Goal: Task Accomplishment & Management: Manage account settings

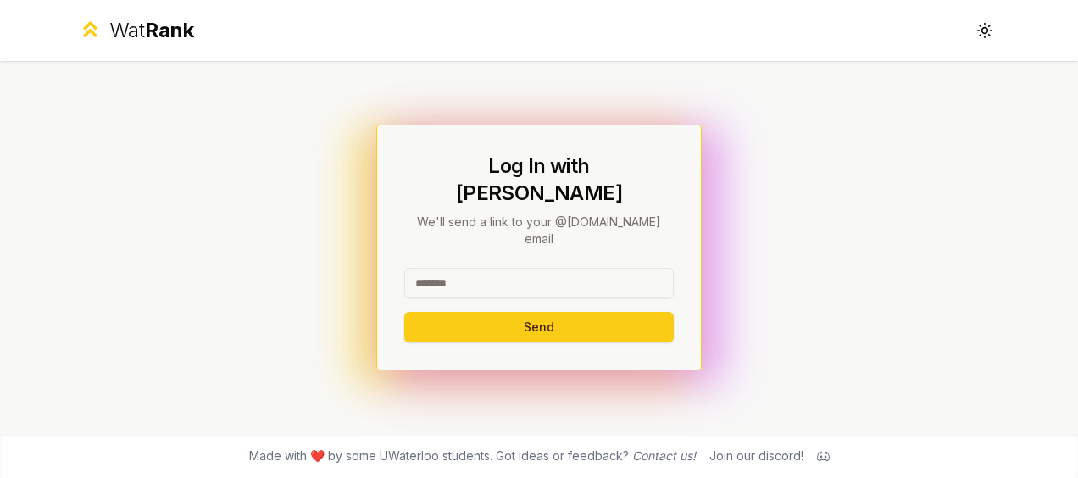
click at [519, 268] on input at bounding box center [538, 283] width 269 height 31
type input "**********"
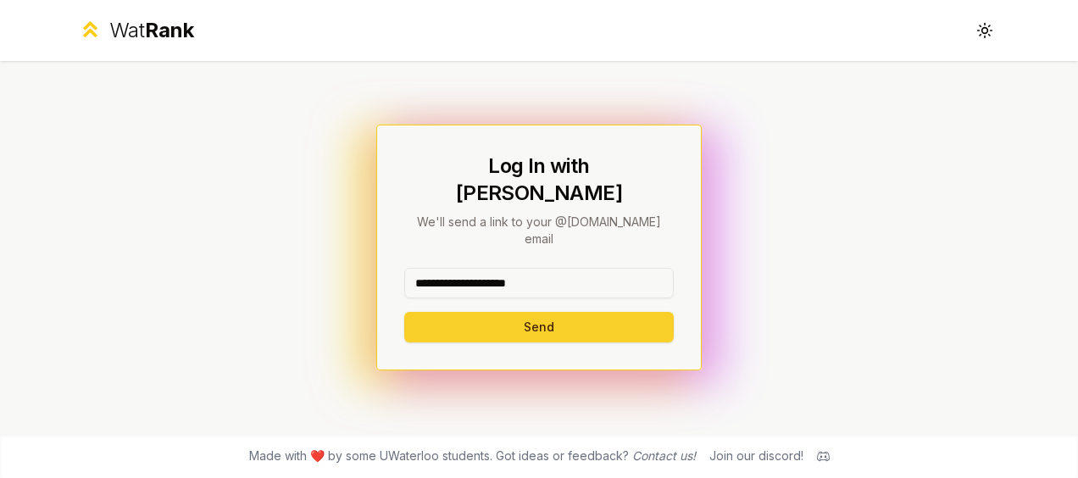
click at [489, 312] on button "Send" at bounding box center [538, 327] width 269 height 31
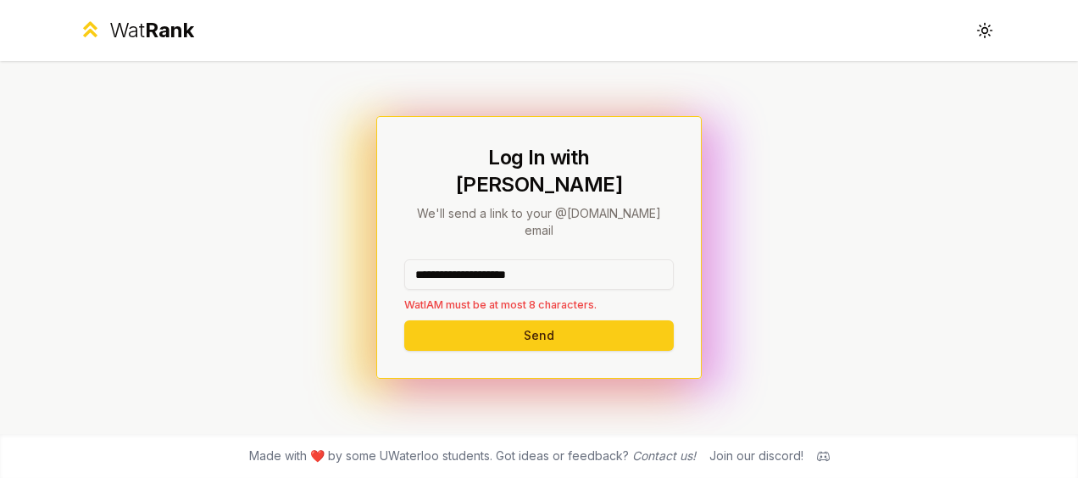
drag, startPoint x: 598, startPoint y: 254, endPoint x: 360, endPoint y: 259, distance: 238.2
click at [361, 259] on div "**********" at bounding box center [539, 247] width 976 height 373
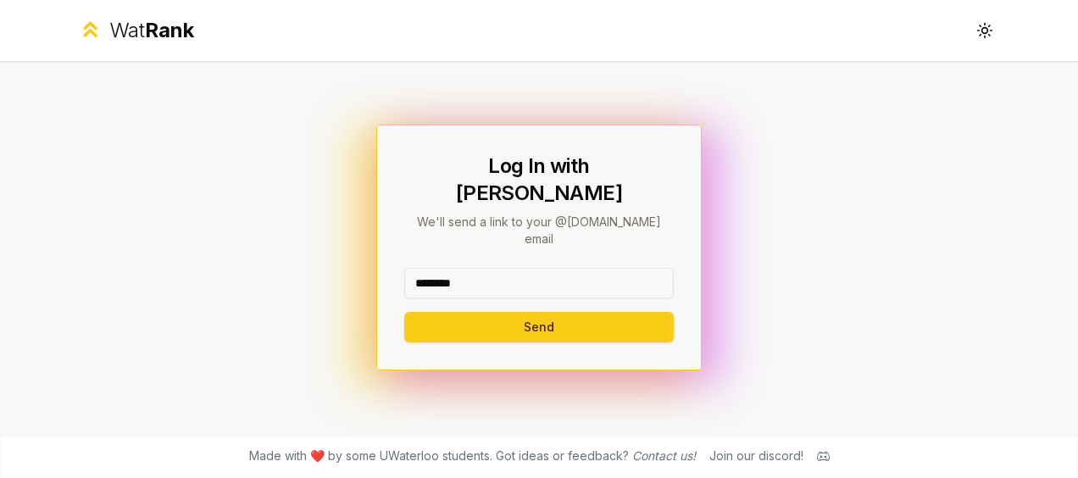
type input "********"
click at [404, 312] on button "Send" at bounding box center [538, 327] width 269 height 31
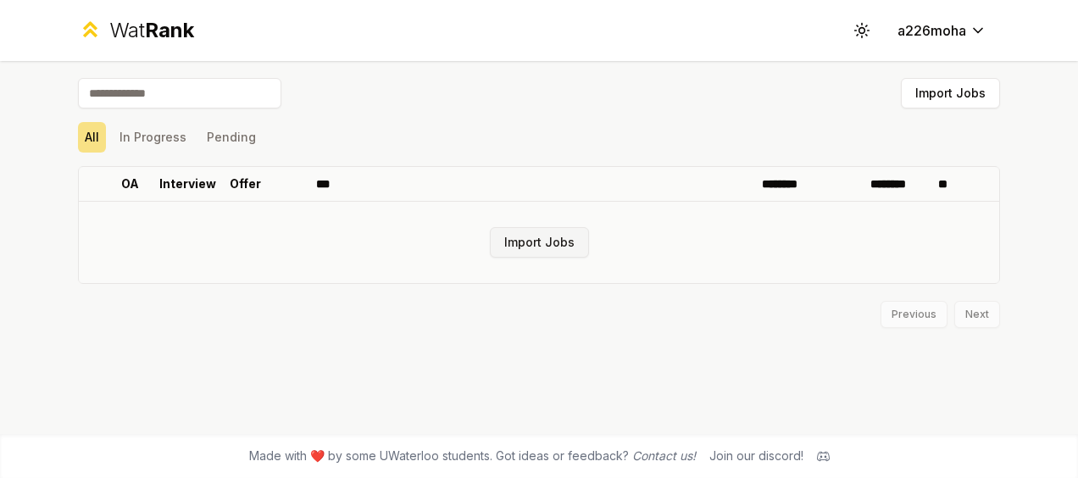
click at [558, 245] on button "Import Jobs" at bounding box center [539, 242] width 99 height 31
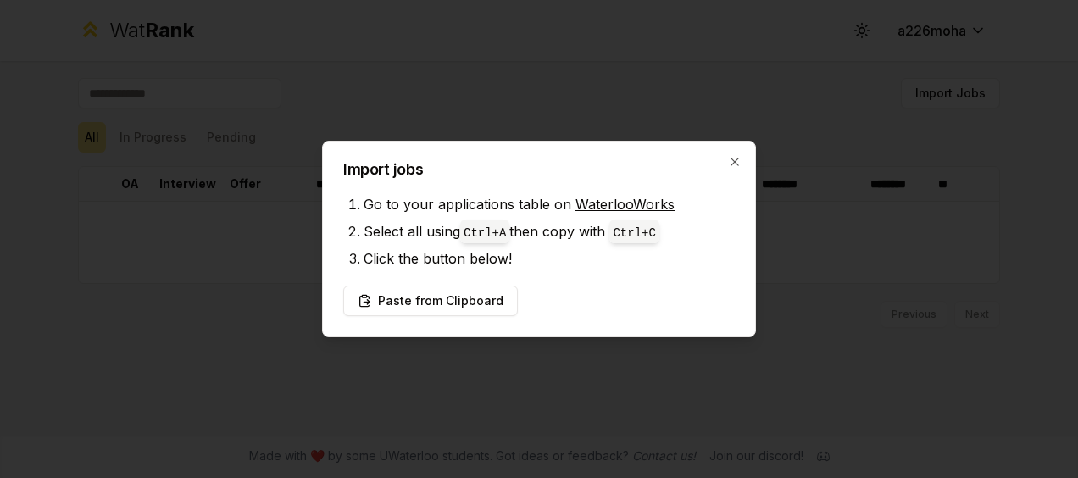
click at [604, 207] on link "WaterlooWorks" at bounding box center [624, 204] width 99 height 17
drag, startPoint x: 466, startPoint y: 291, endPoint x: 476, endPoint y: 287, distance: 10.7
click at [466, 291] on button "Paste from Clipboard" at bounding box center [430, 301] width 175 height 31
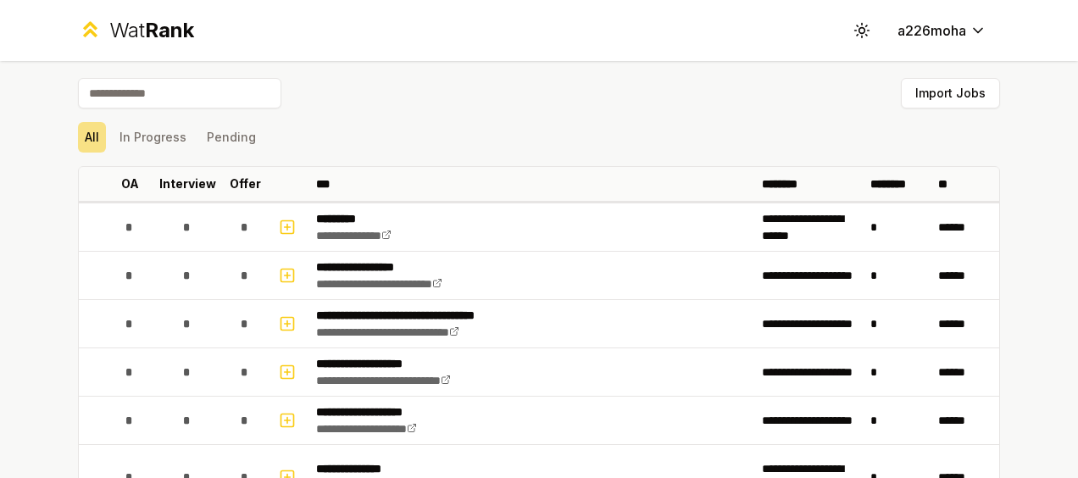
click at [185, 102] on input at bounding box center [179, 93] width 203 height 31
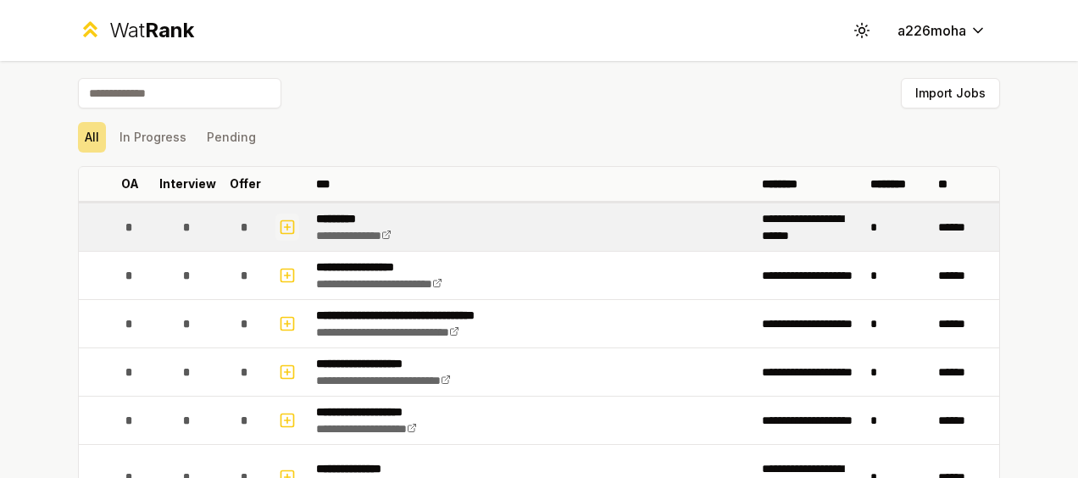
click at [281, 229] on icon "button" at bounding box center [287, 227] width 17 height 20
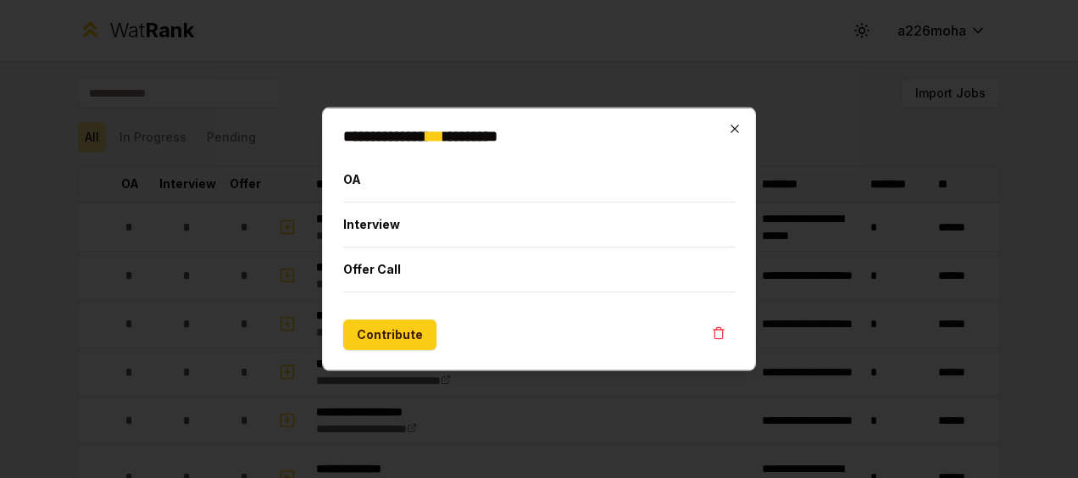
click at [734, 122] on div "**********" at bounding box center [539, 240] width 434 height 264
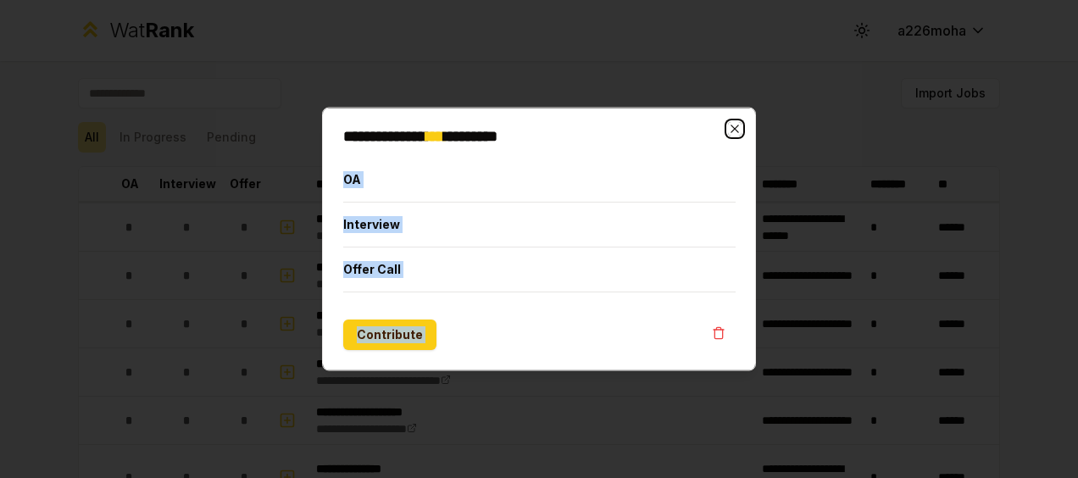
drag, startPoint x: 734, startPoint y: 122, endPoint x: 728, endPoint y: 134, distance: 13.3
click at [731, 132] on icon "button" at bounding box center [735, 129] width 14 height 14
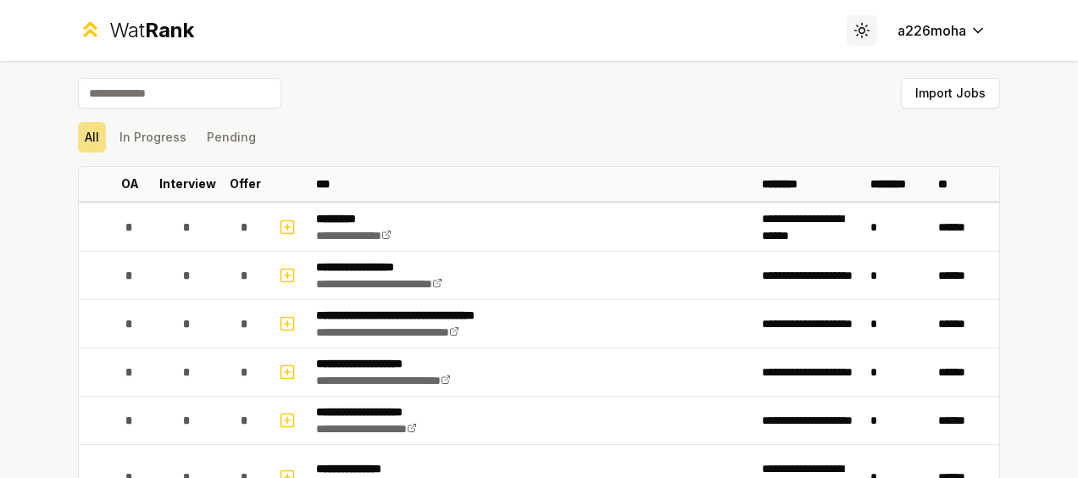
click at [861, 38] on icon at bounding box center [861, 30] width 16 height 16
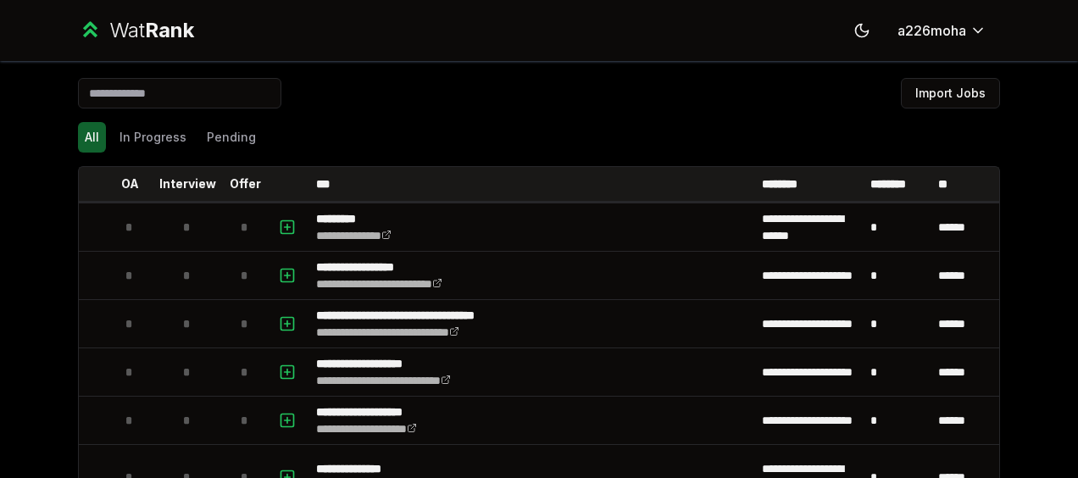
click at [634, 95] on div "Import Jobs" at bounding box center [539, 96] width 922 height 37
click at [151, 144] on button "In Progress" at bounding box center [153, 137] width 81 height 31
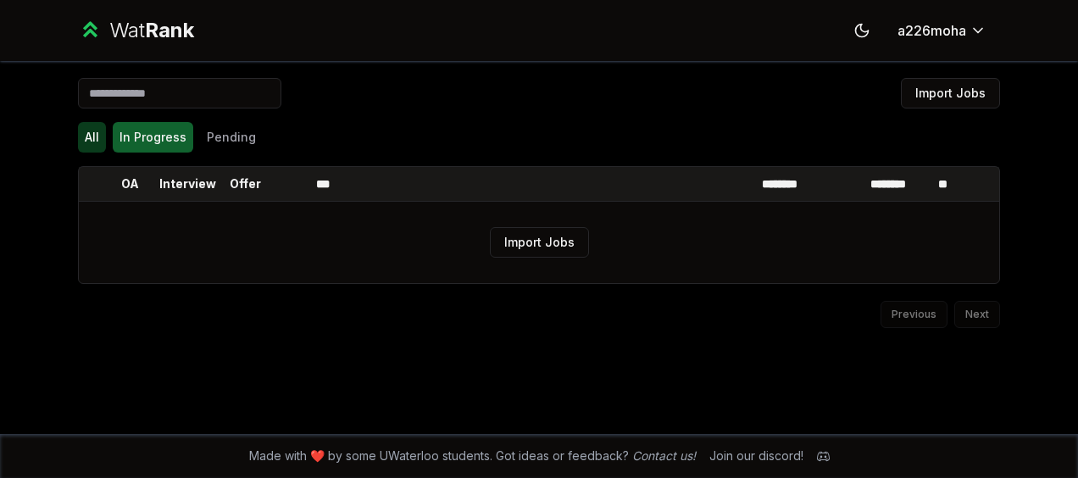
click at [96, 134] on button "All" at bounding box center [92, 137] width 28 height 31
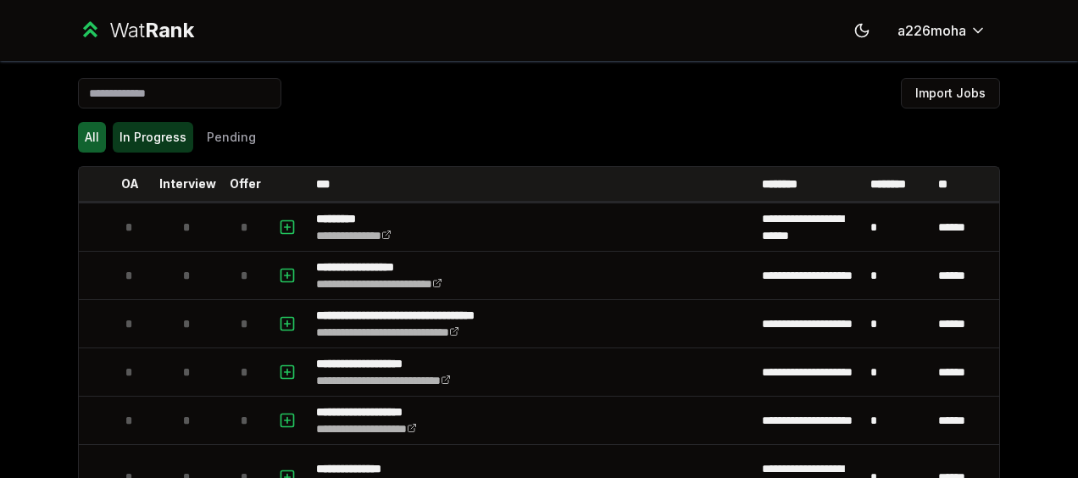
click at [159, 127] on button "In Progress" at bounding box center [153, 137] width 81 height 31
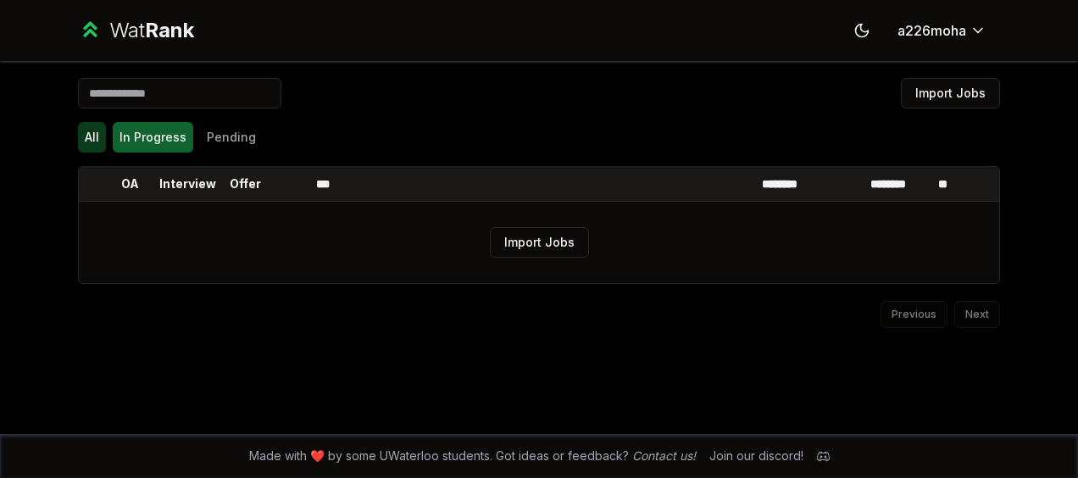
click at [103, 134] on button "All" at bounding box center [92, 137] width 28 height 31
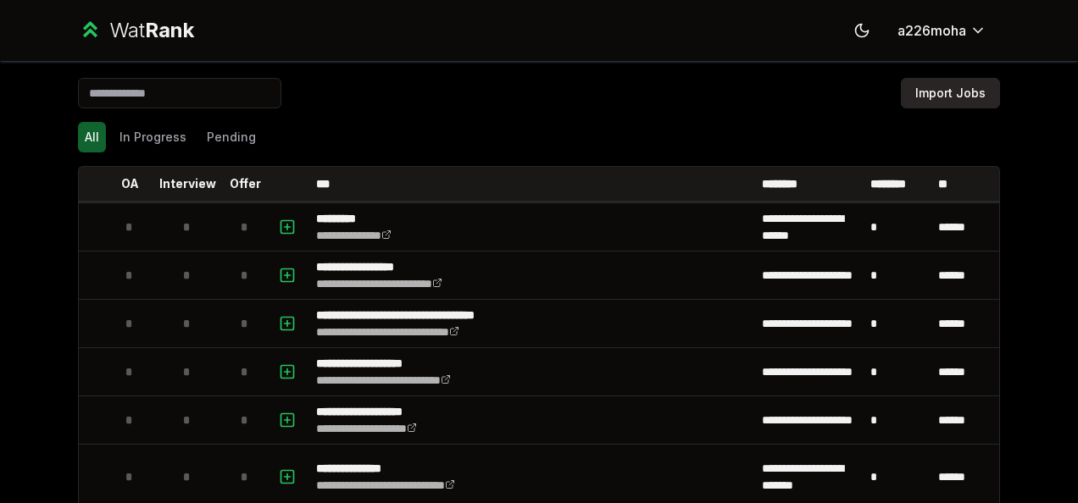
click at [939, 86] on button "Import Jobs" at bounding box center [950, 93] width 99 height 31
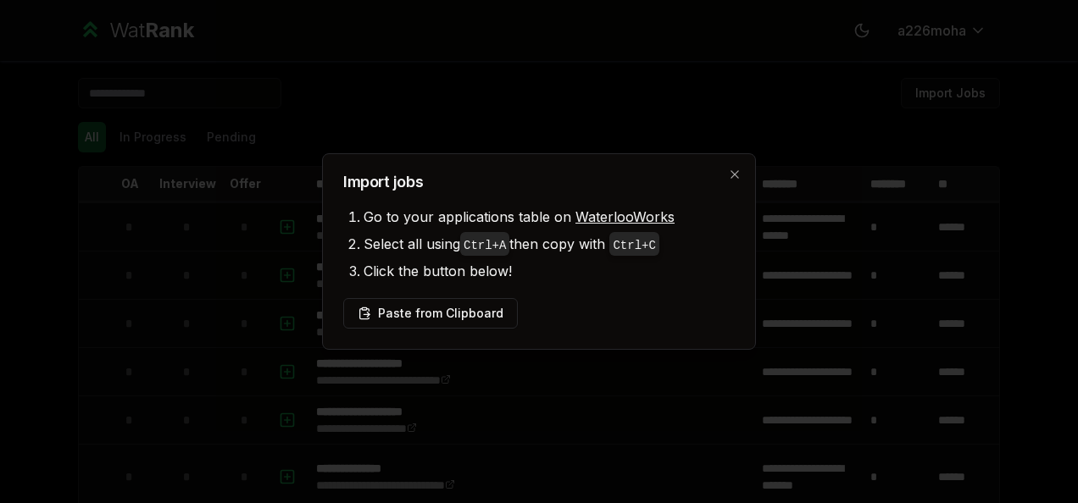
click at [761, 83] on div at bounding box center [539, 251] width 1078 height 503
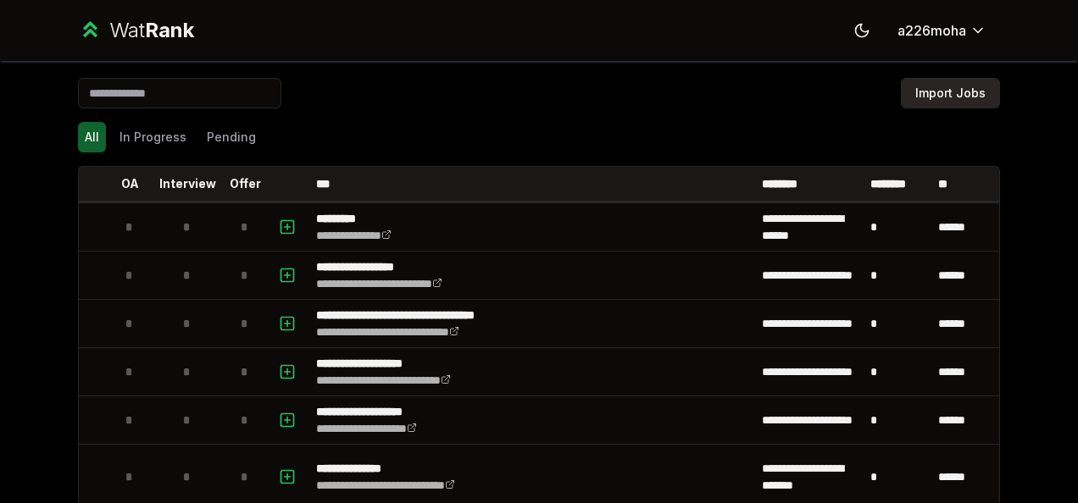
click at [946, 97] on button "Import Jobs" at bounding box center [950, 93] width 99 height 31
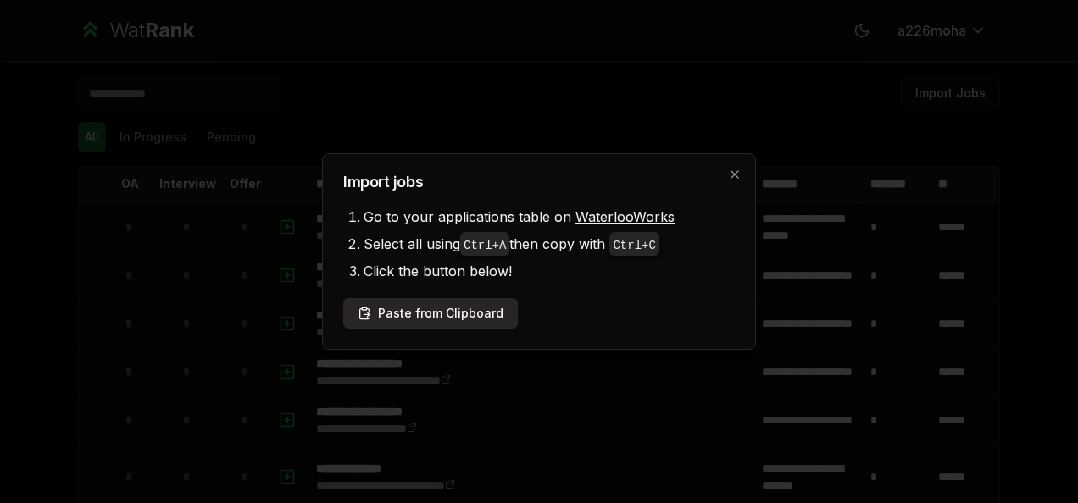
click at [437, 324] on button "Paste from Clipboard" at bounding box center [430, 313] width 175 height 31
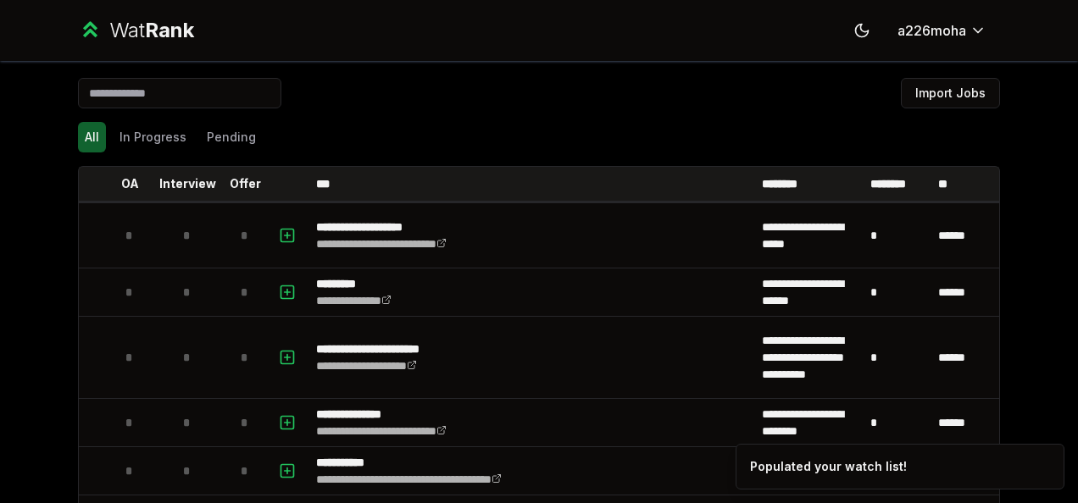
click at [514, 125] on div "All In Progress Pending" at bounding box center [539, 137] width 922 height 31
click at [518, 151] on div "All In Progress Pending" at bounding box center [539, 137] width 922 height 31
click at [369, 93] on div "Import Jobs" at bounding box center [539, 96] width 922 height 37
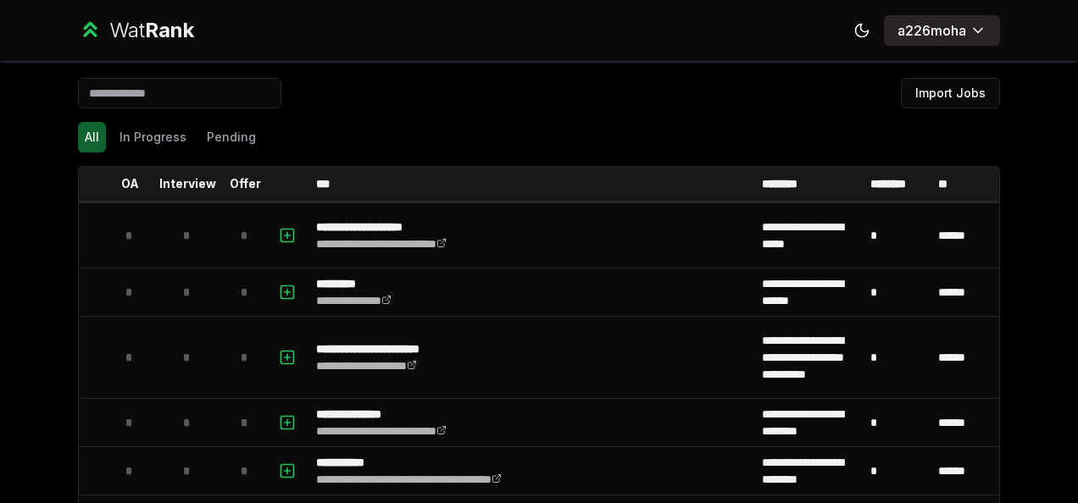
click at [908, 36] on html "**********" at bounding box center [539, 251] width 1078 height 503
click at [654, 76] on html "**********" at bounding box center [539, 251] width 1078 height 503
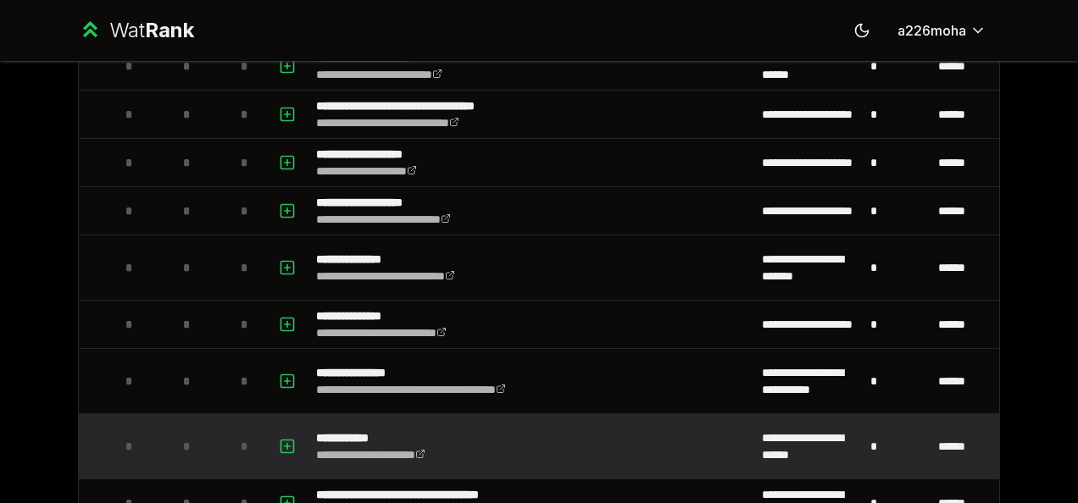
scroll to position [703, 0]
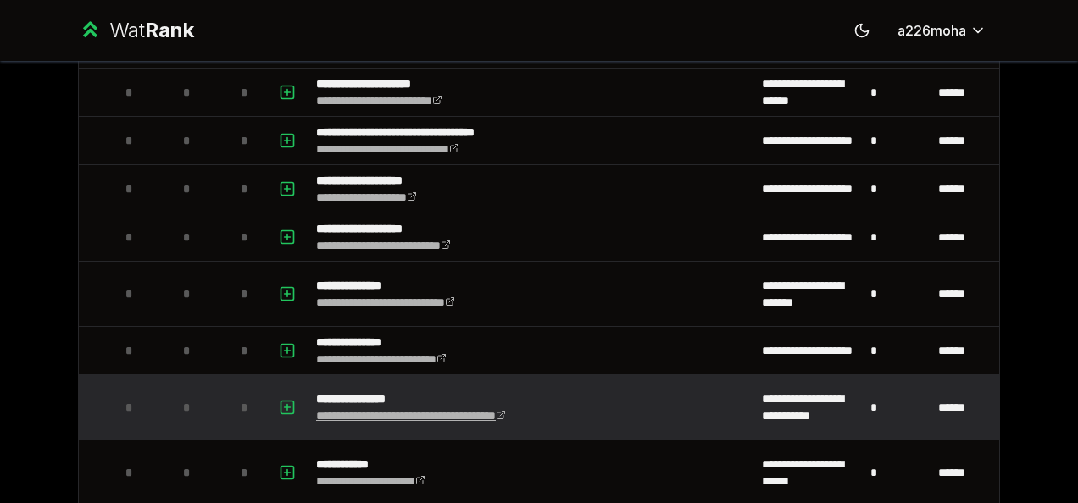
click at [504, 413] on icon at bounding box center [500, 416] width 7 height 7
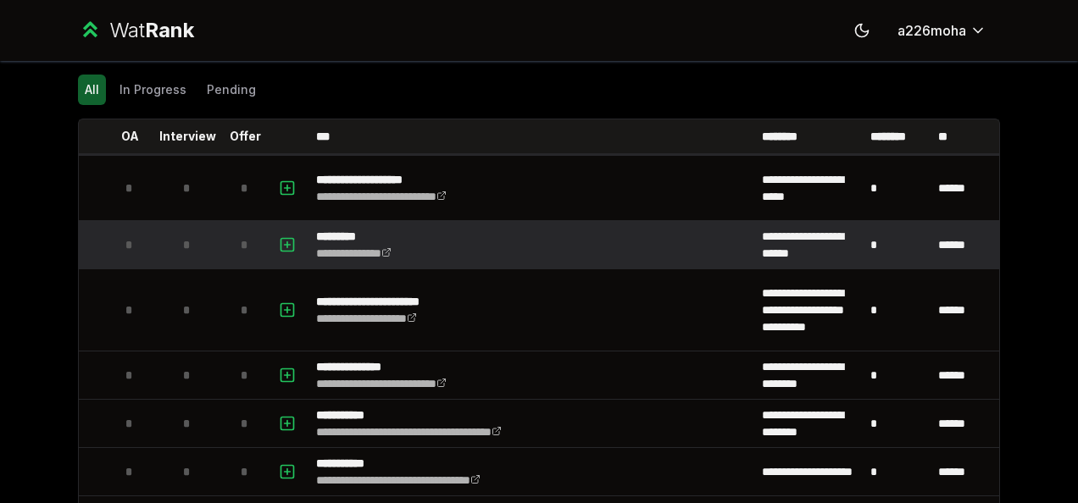
scroll to position [0, 0]
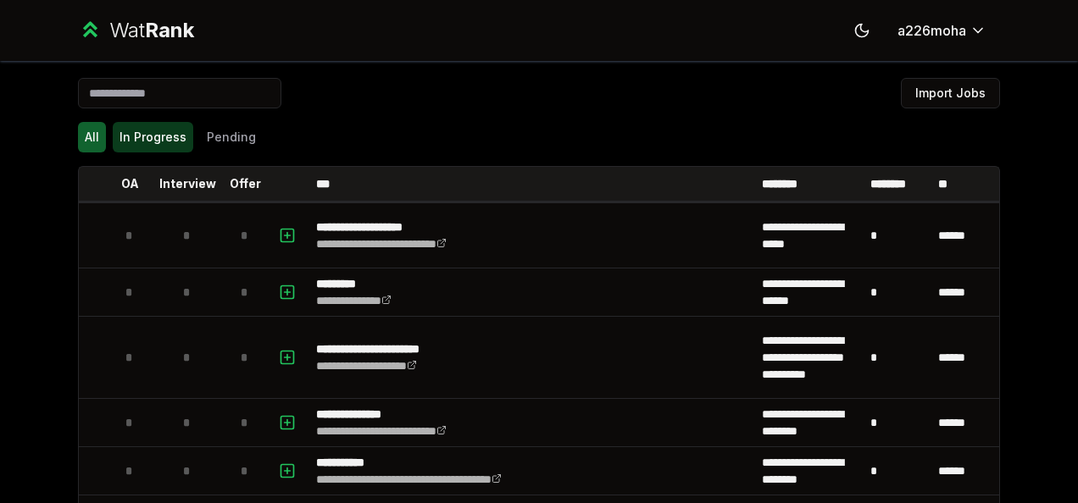
click at [129, 141] on button "In Progress" at bounding box center [153, 137] width 81 height 31
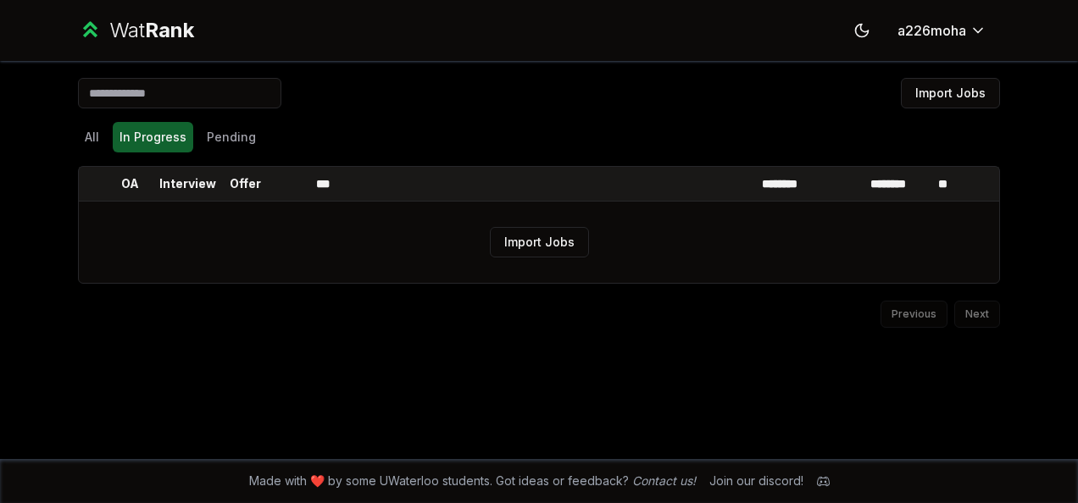
click at [75, 138] on div "Import Jobs All In Progress Pending OA Interview Offer *** ******** ******** **…" at bounding box center [539, 260] width 976 height 398
click at [102, 139] on button "All" at bounding box center [92, 137] width 28 height 31
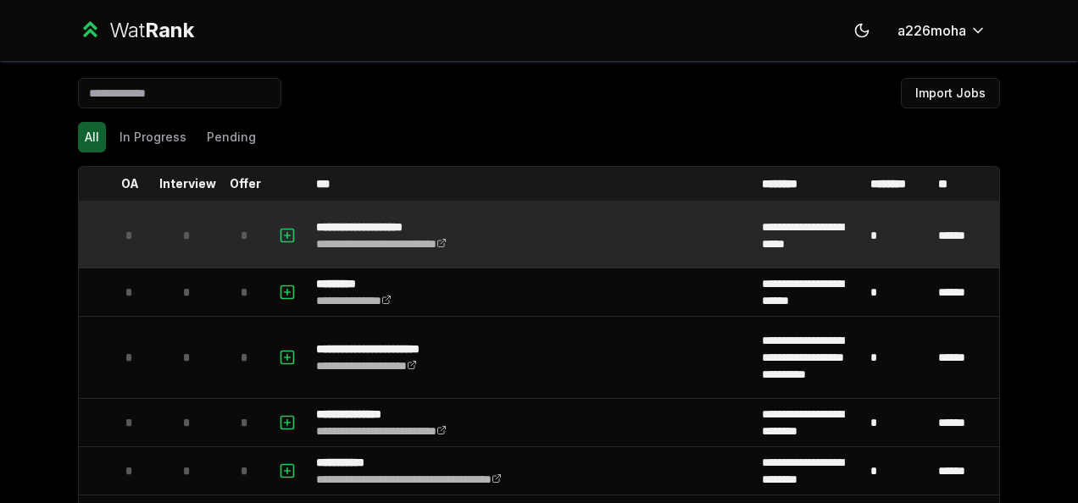
click at [293, 242] on td at bounding box center [289, 235] width 41 height 64
click at [281, 239] on icon "button" at bounding box center [287, 235] width 17 height 20
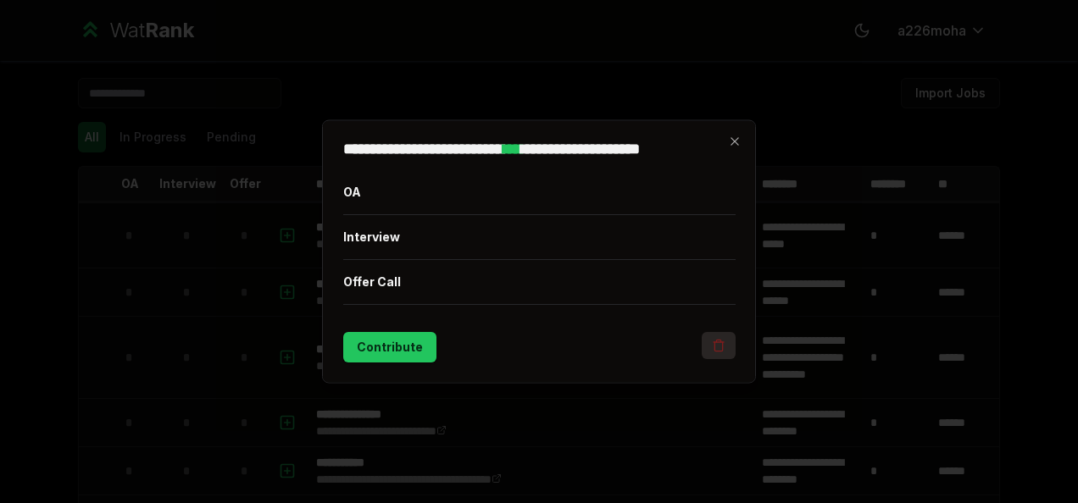
click at [712, 341] on icon "button" at bounding box center [719, 346] width 14 height 14
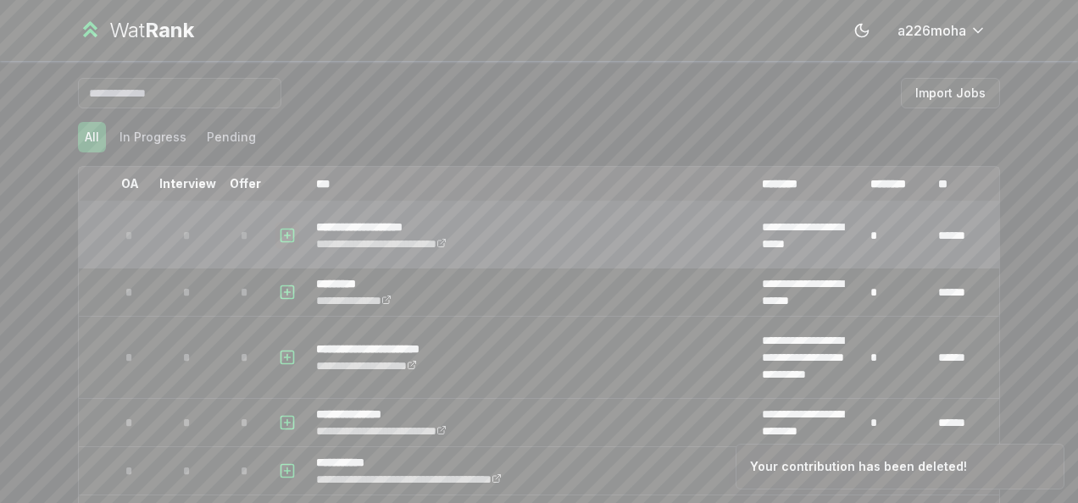
click at [279, 234] on icon "button" at bounding box center [287, 235] width 17 height 20
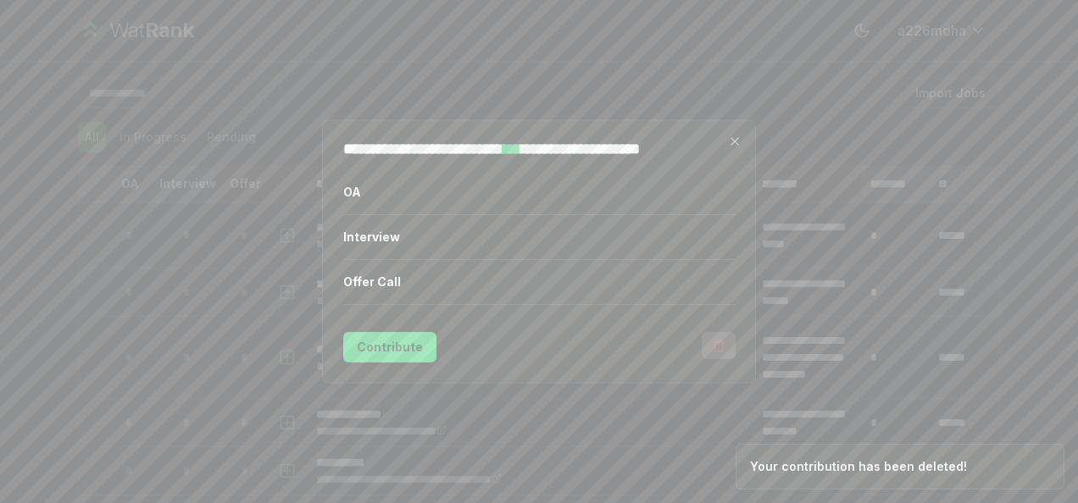
click at [719, 344] on icon "button" at bounding box center [719, 346] width 14 height 14
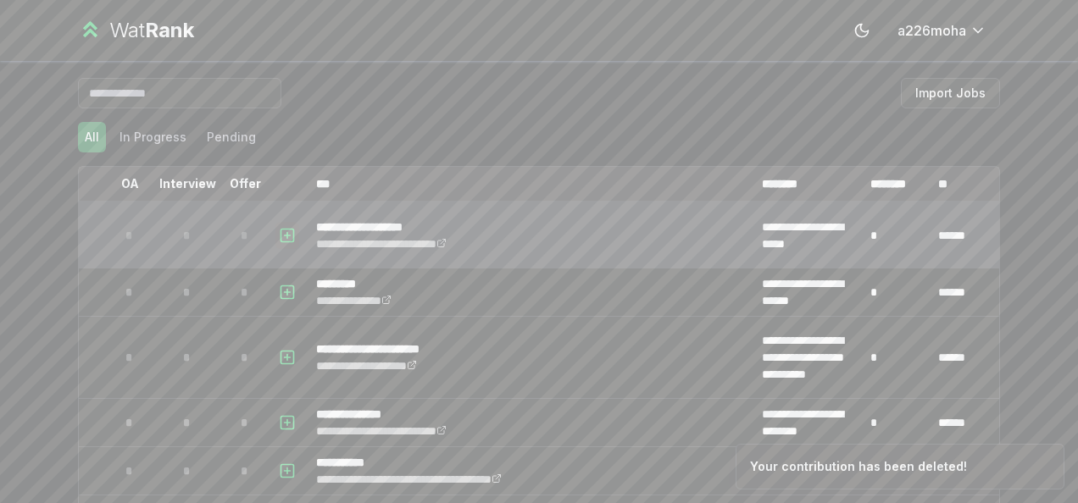
click at [288, 238] on icon "button" at bounding box center [287, 235] width 17 height 20
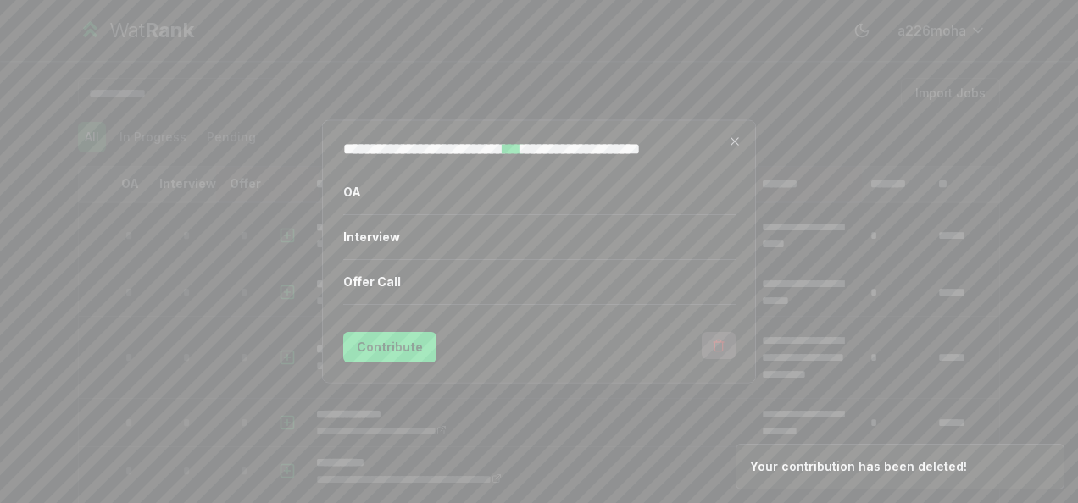
click at [714, 343] on icon "button" at bounding box center [718, 346] width 8 height 9
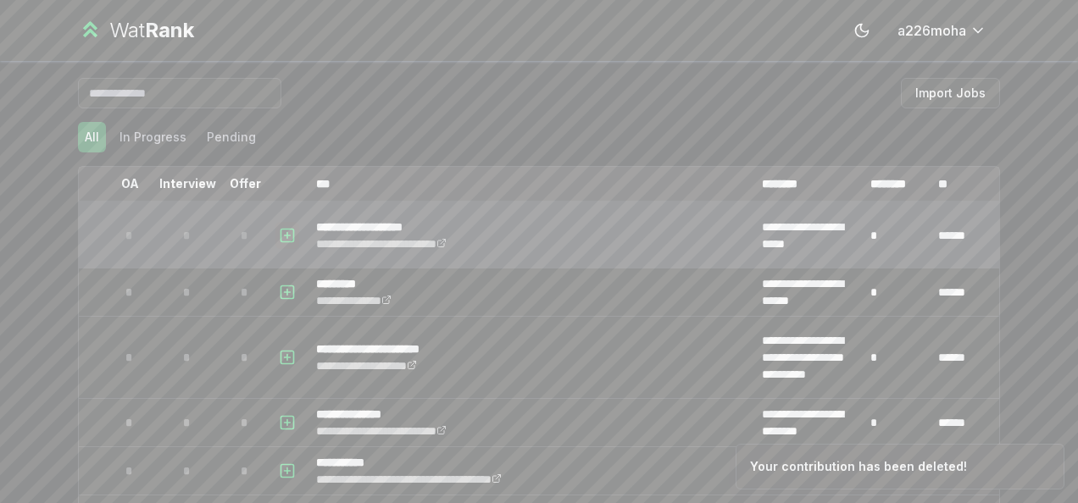
click at [286, 243] on icon "button" at bounding box center [287, 235] width 17 height 20
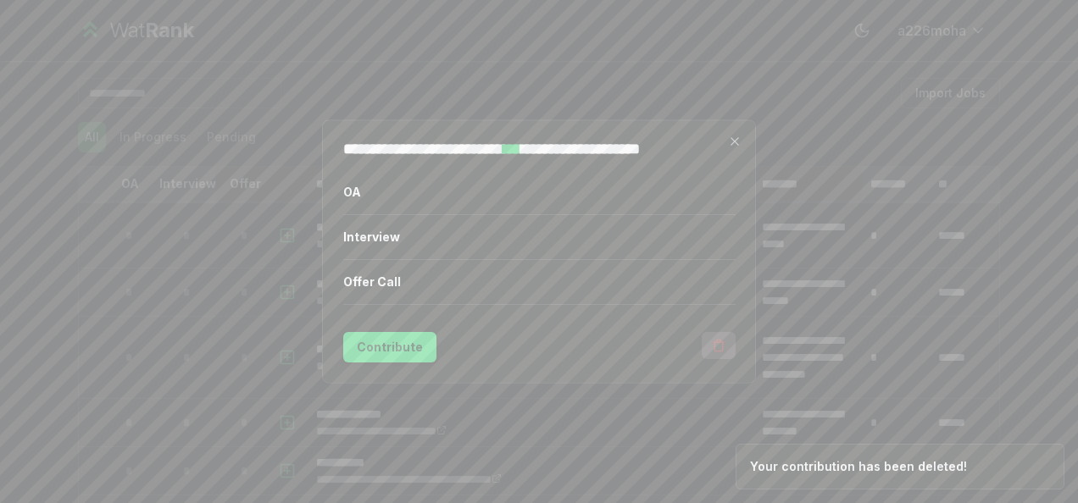
click at [730, 351] on button "button" at bounding box center [719, 345] width 34 height 27
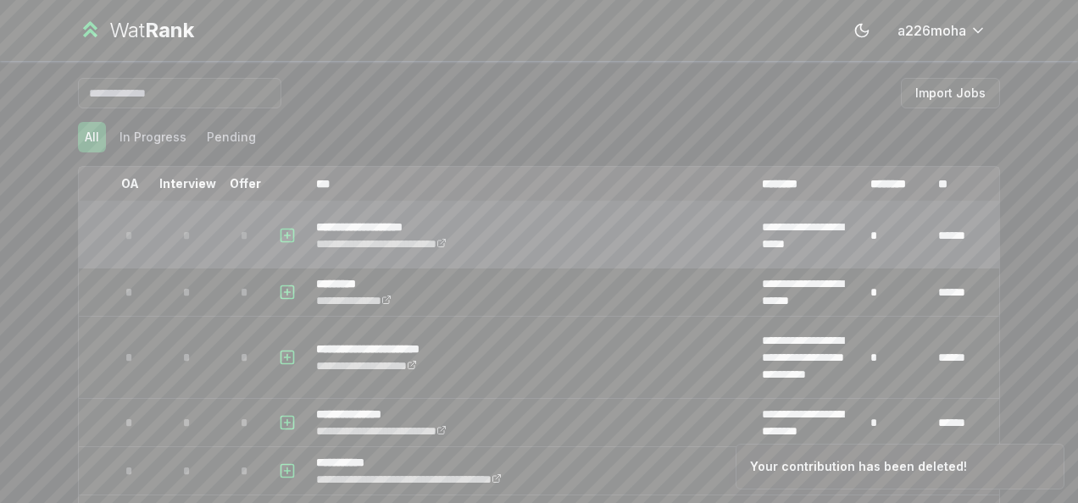
click at [280, 247] on button "button" at bounding box center [287, 236] width 24 height 28
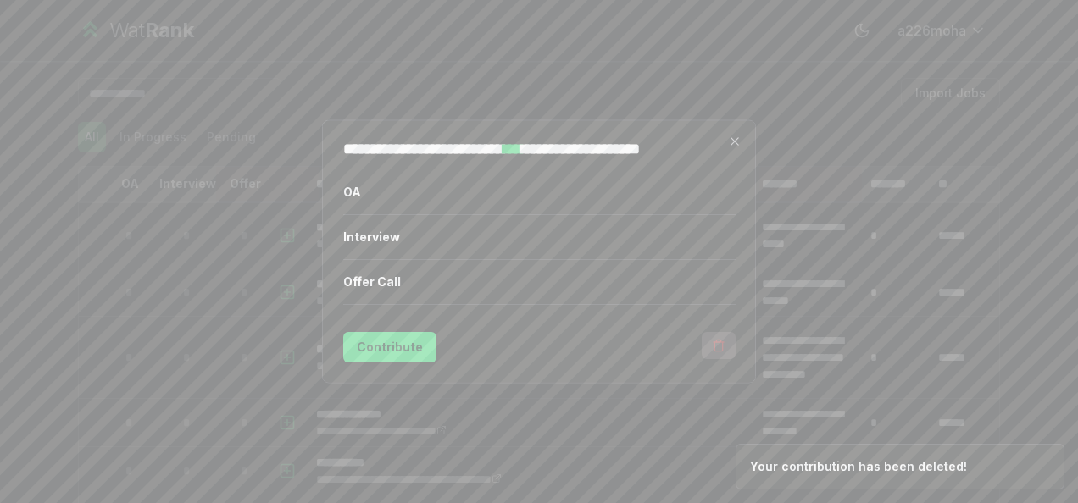
click at [722, 355] on button "button" at bounding box center [719, 345] width 34 height 27
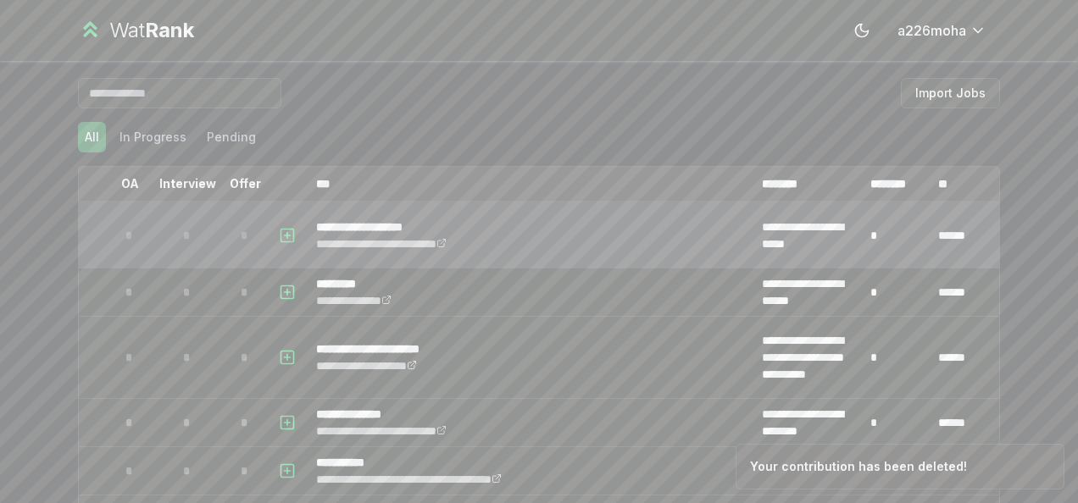
click at [285, 246] on button "button" at bounding box center [287, 235] width 24 height 27
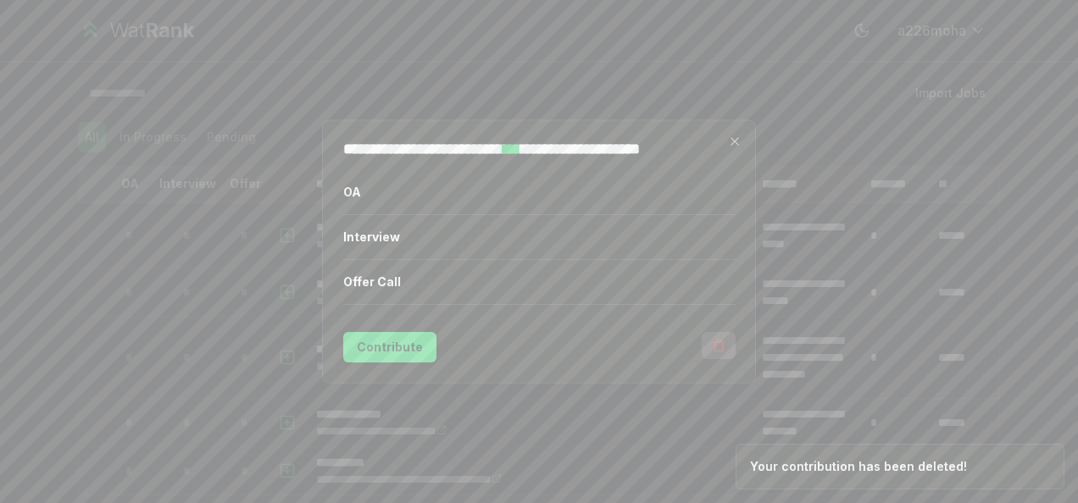
click at [720, 342] on icon "button" at bounding box center [718, 341] width 4 height 3
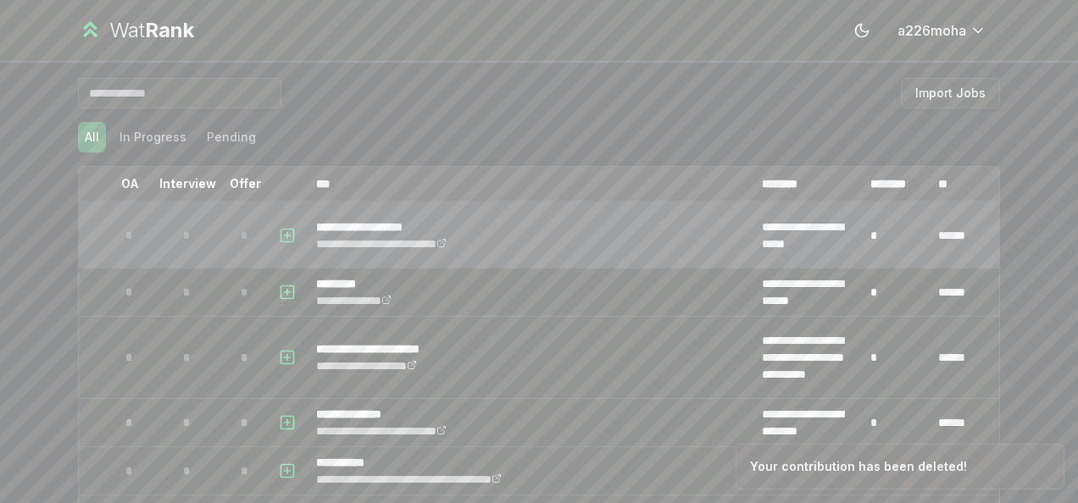
click at [281, 242] on icon "button" at bounding box center [287, 235] width 17 height 20
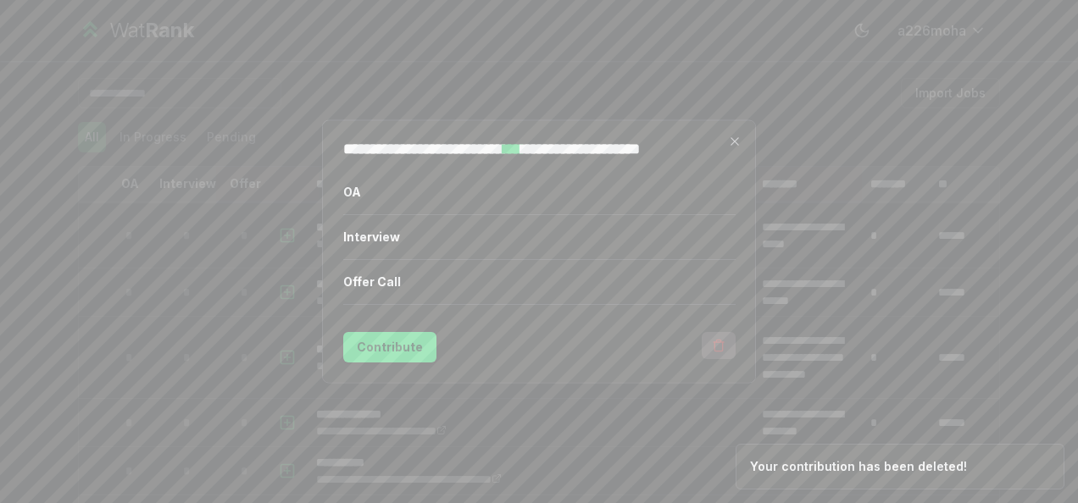
click at [712, 341] on icon "button" at bounding box center [719, 346] width 14 height 14
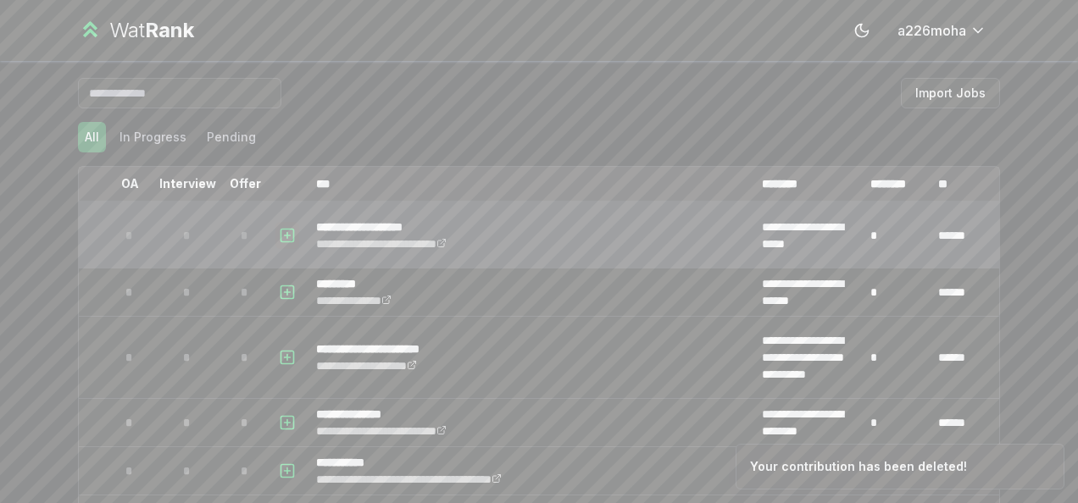
click at [285, 236] on icon "button" at bounding box center [288, 236] width 6 height 0
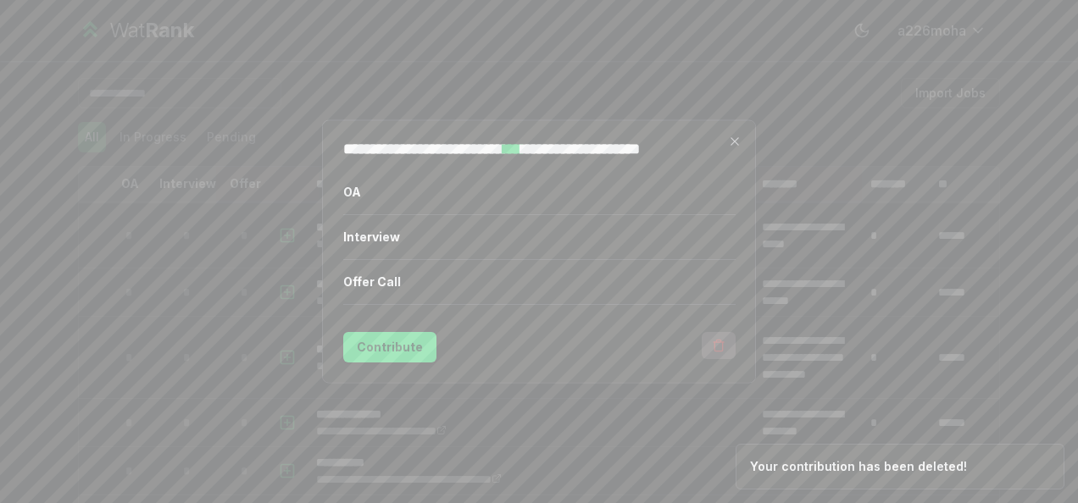
click at [722, 336] on button "button" at bounding box center [719, 345] width 34 height 27
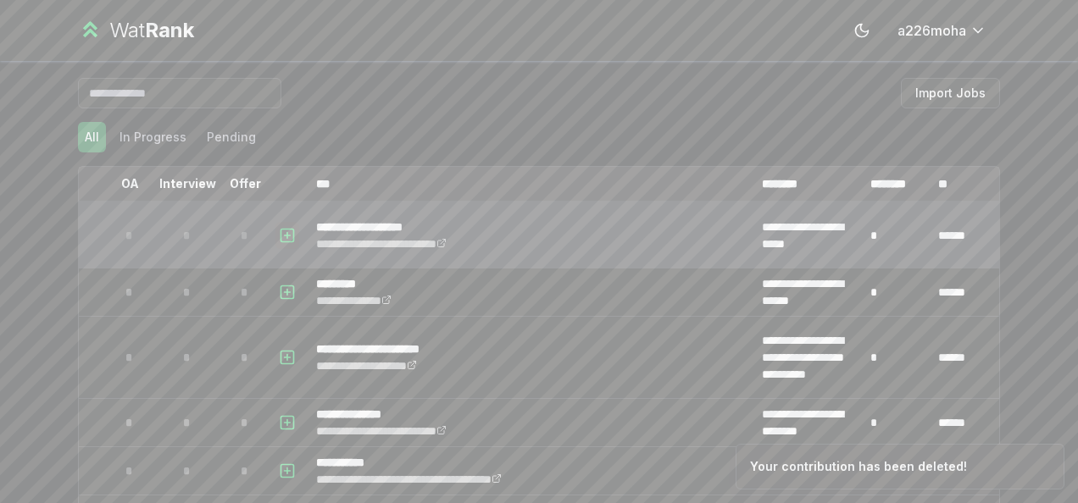
click at [283, 231] on icon "button" at bounding box center [287, 235] width 17 height 20
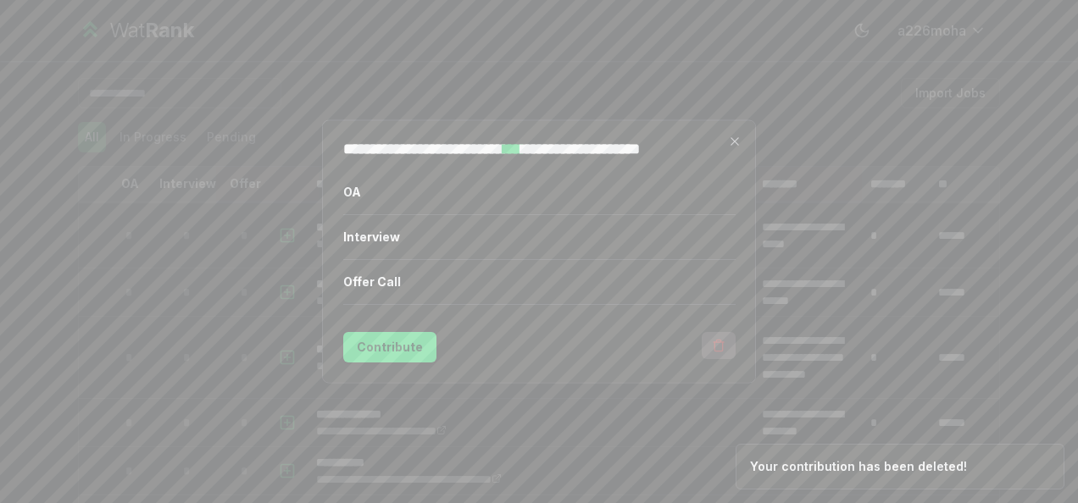
click at [720, 346] on icon "button" at bounding box center [719, 346] width 14 height 14
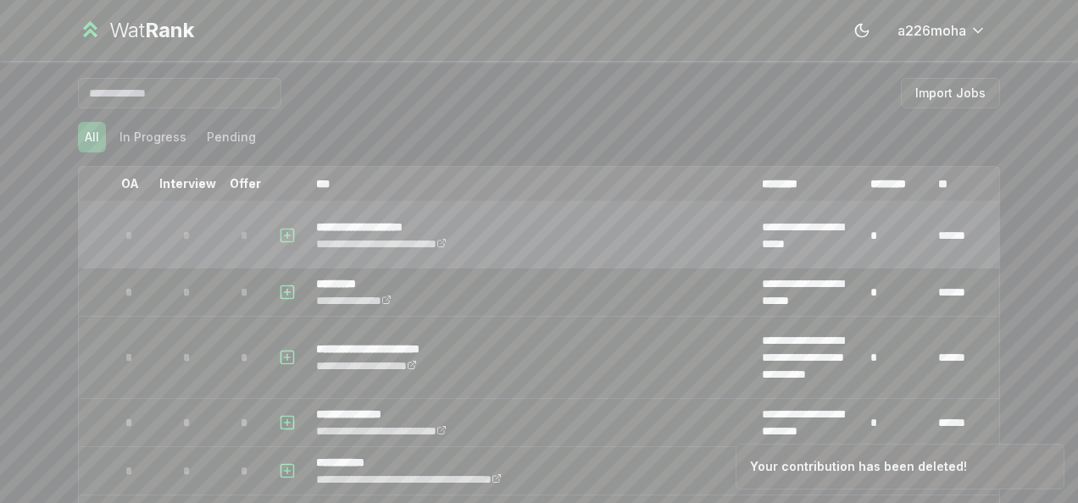
click at [284, 229] on icon "button" at bounding box center [287, 235] width 17 height 20
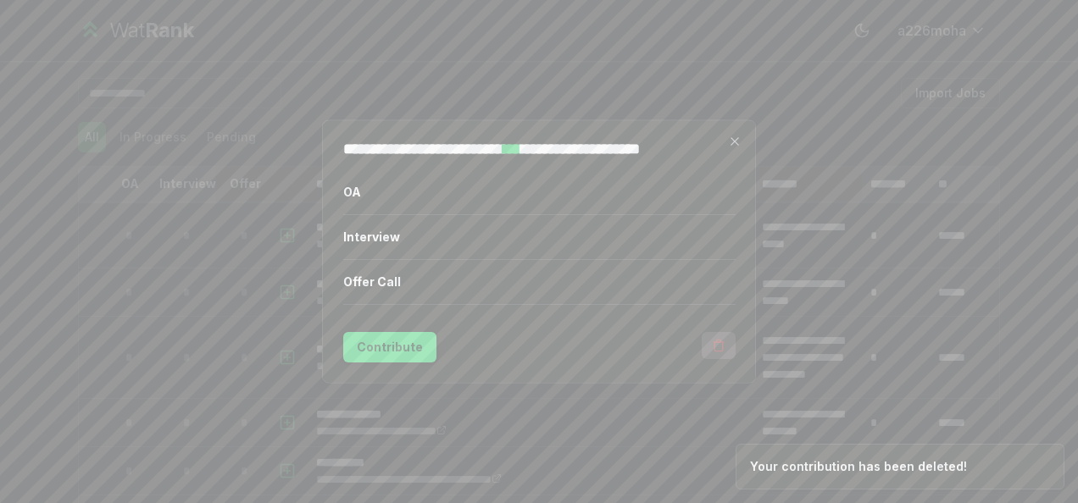
click at [731, 344] on button "button" at bounding box center [719, 345] width 34 height 27
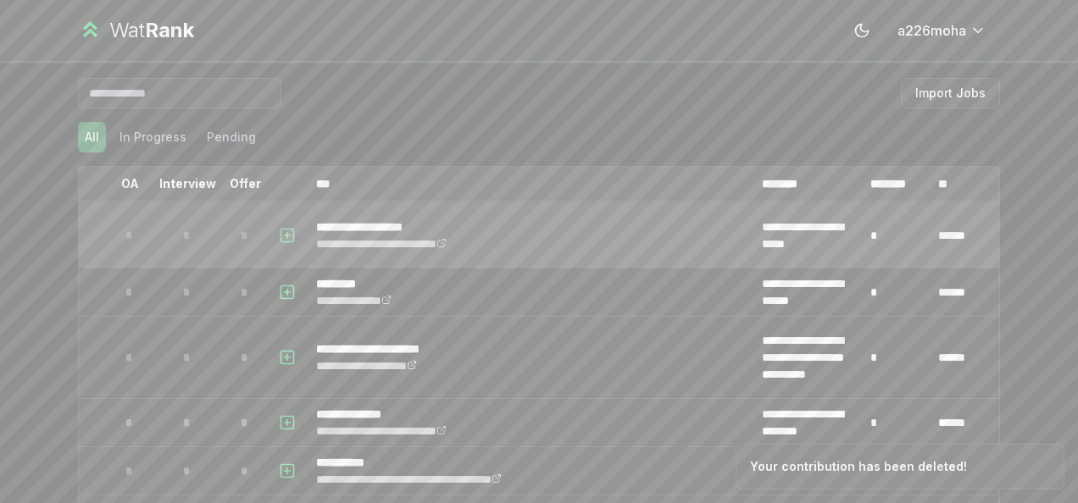
click at [282, 229] on rect "button" at bounding box center [287, 235] width 13 height 13
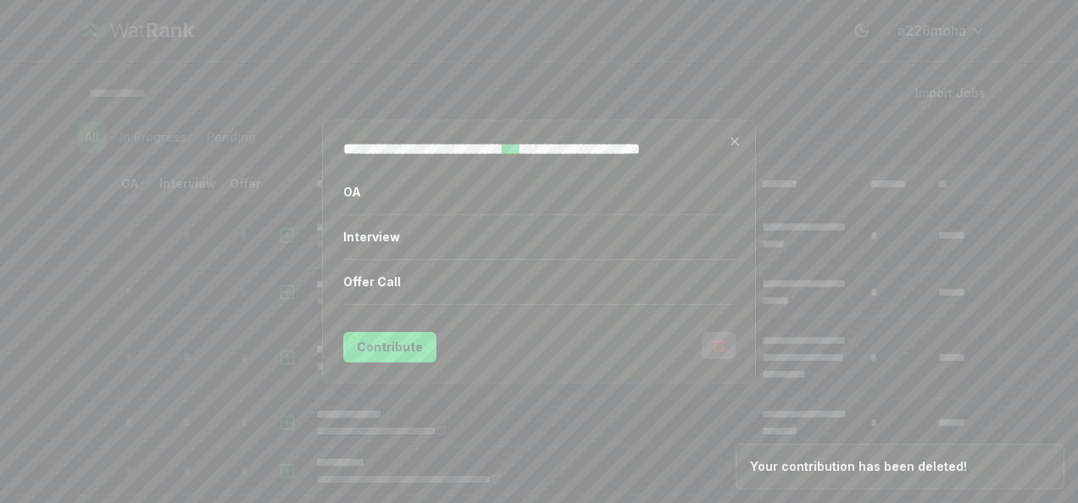
click at [710, 339] on button "button" at bounding box center [719, 345] width 34 height 27
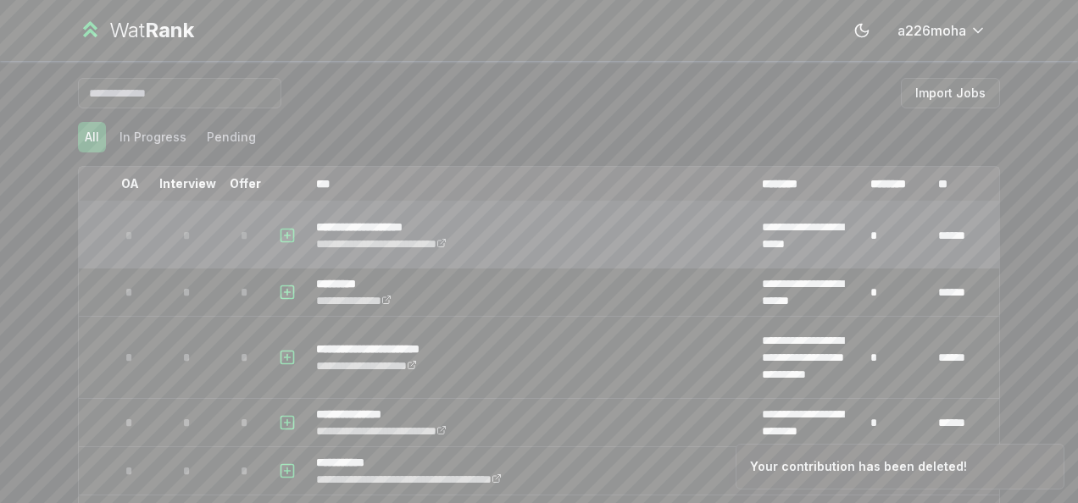
click at [276, 219] on td at bounding box center [289, 235] width 41 height 64
click at [294, 232] on td at bounding box center [289, 235] width 41 height 64
click at [280, 233] on icon "button" at bounding box center [287, 235] width 17 height 20
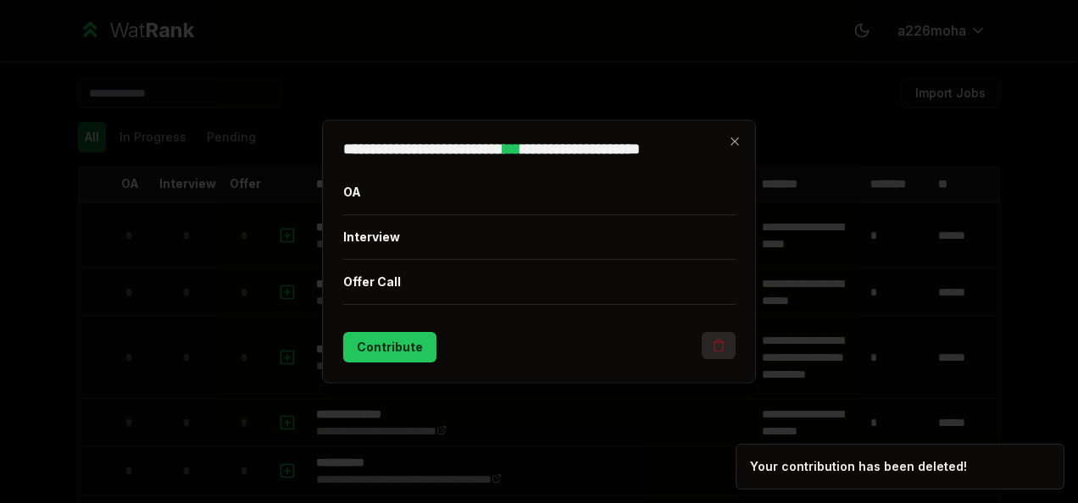
click at [718, 346] on icon "button" at bounding box center [719, 346] width 14 height 14
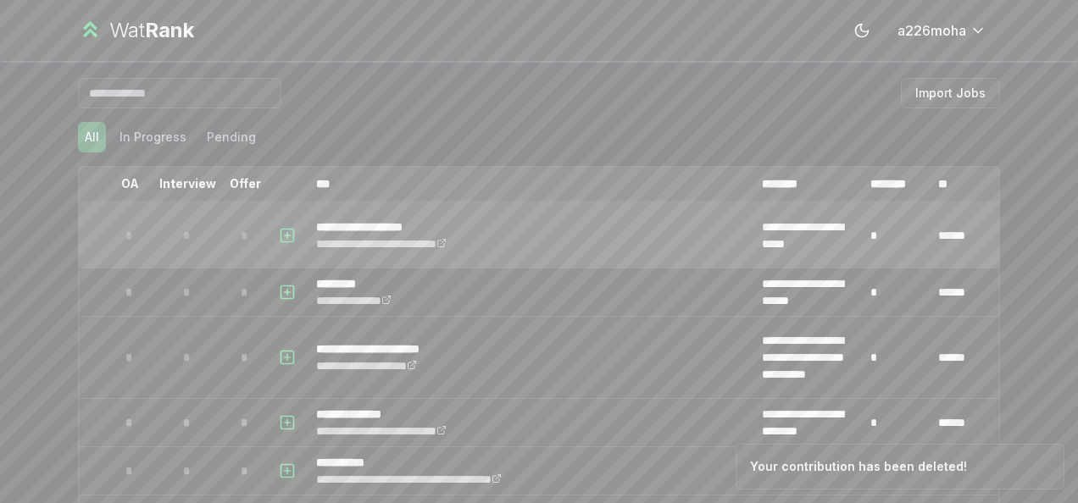
click at [269, 246] on td at bounding box center [289, 235] width 41 height 64
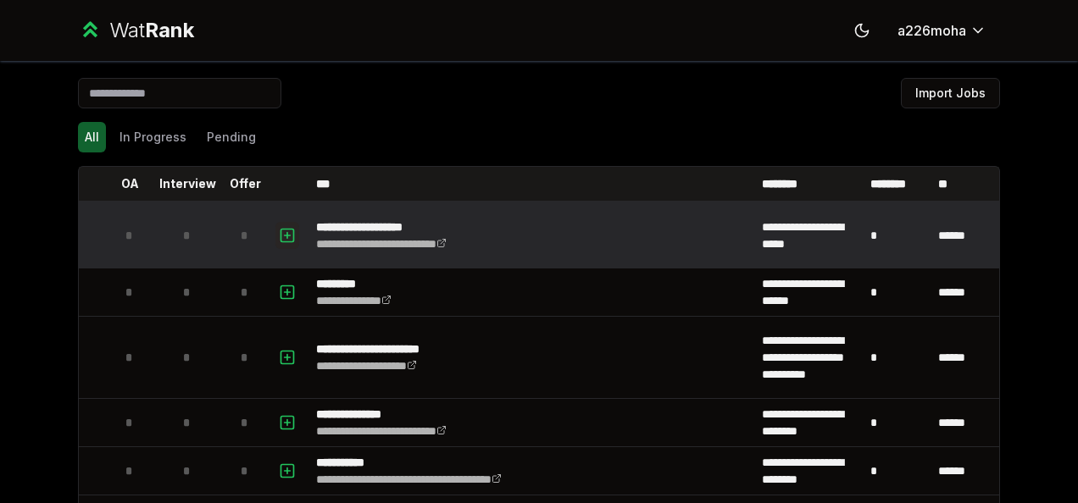
click at [279, 232] on icon "button" at bounding box center [287, 235] width 17 height 20
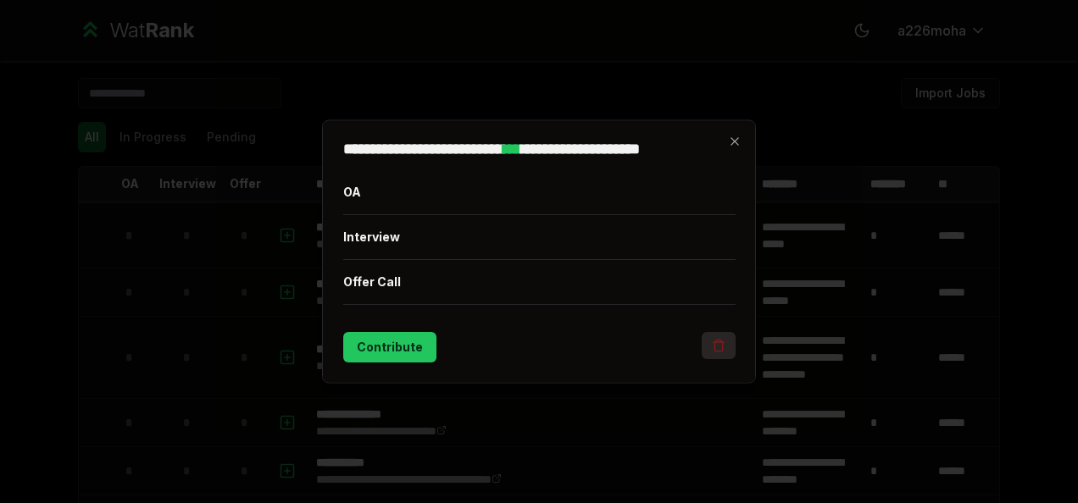
drag, startPoint x: 700, startPoint y: 330, endPoint x: 714, endPoint y: 346, distance: 21.6
click at [700, 331] on form "OA Interview Offer Call Contribute" at bounding box center [539, 266] width 392 height 192
click at [714, 346] on icon "button" at bounding box center [718, 346] width 8 height 9
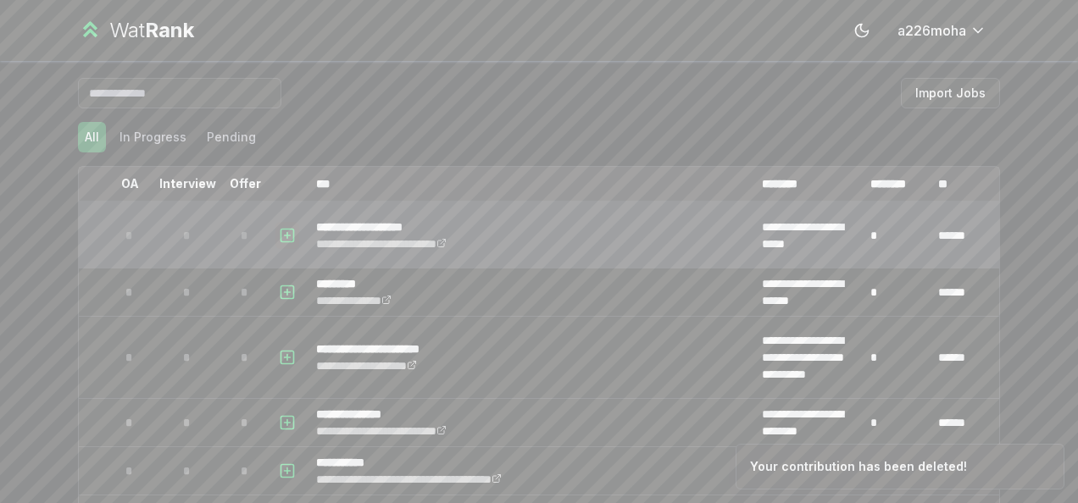
click at [286, 231] on rect "button" at bounding box center [287, 235] width 13 height 13
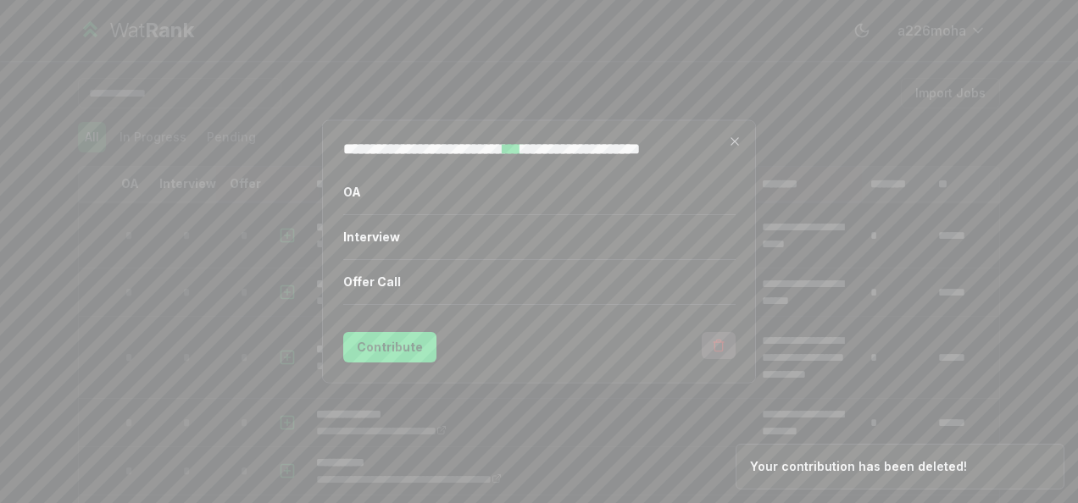
click at [731, 348] on button "button" at bounding box center [719, 345] width 34 height 27
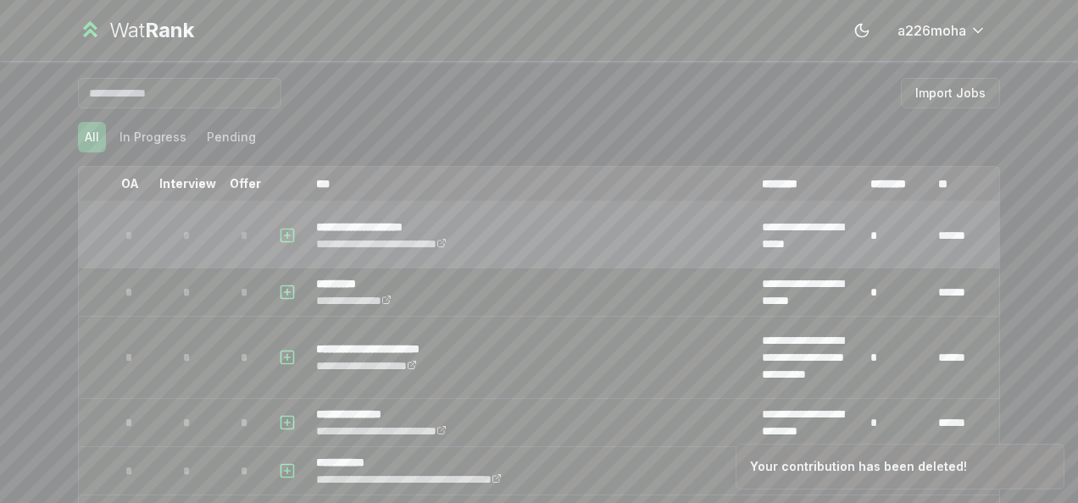
click at [291, 242] on button "button" at bounding box center [287, 235] width 24 height 27
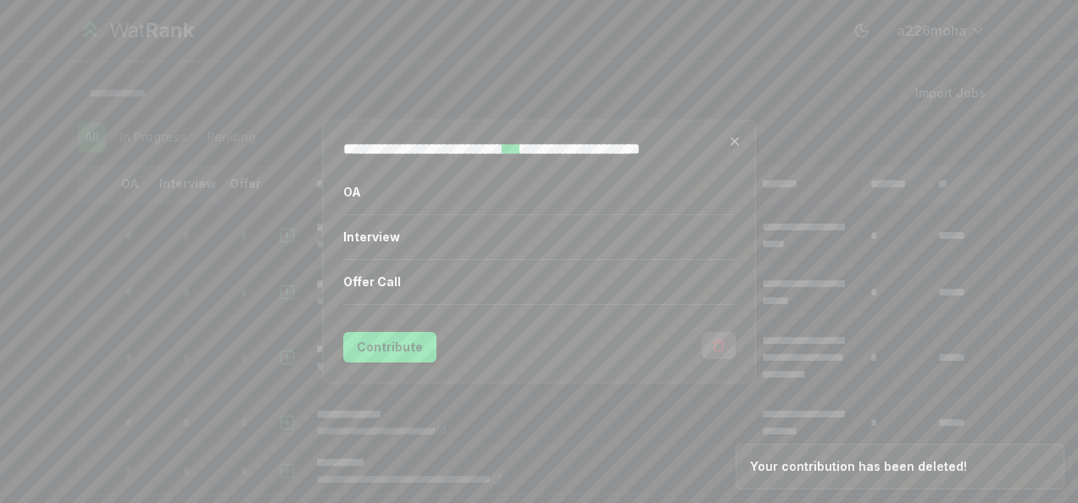
click at [719, 347] on icon "button" at bounding box center [719, 346] width 14 height 14
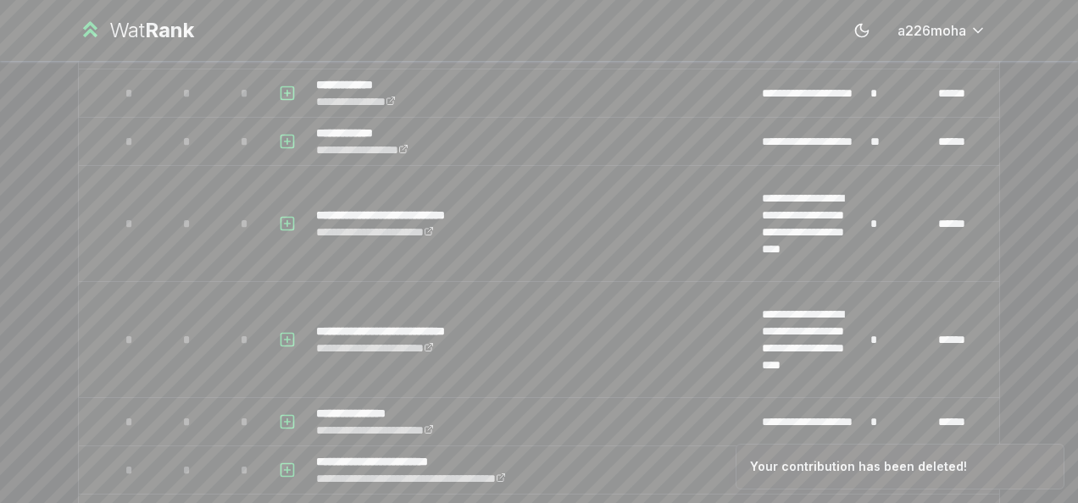
scroll to position [4770, 0]
